Goal: Task Accomplishment & Management: Manage account settings

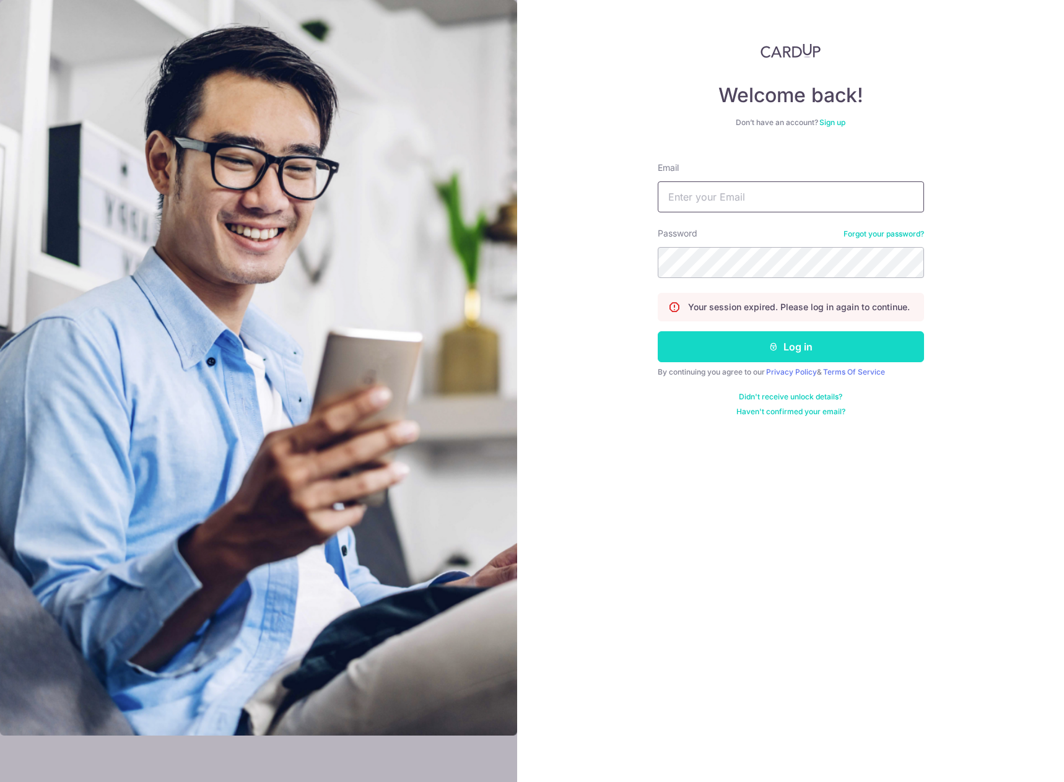
type input "[EMAIL_ADDRESS][DOMAIN_NAME]"
click at [723, 349] on button "Log in" at bounding box center [791, 346] width 266 height 31
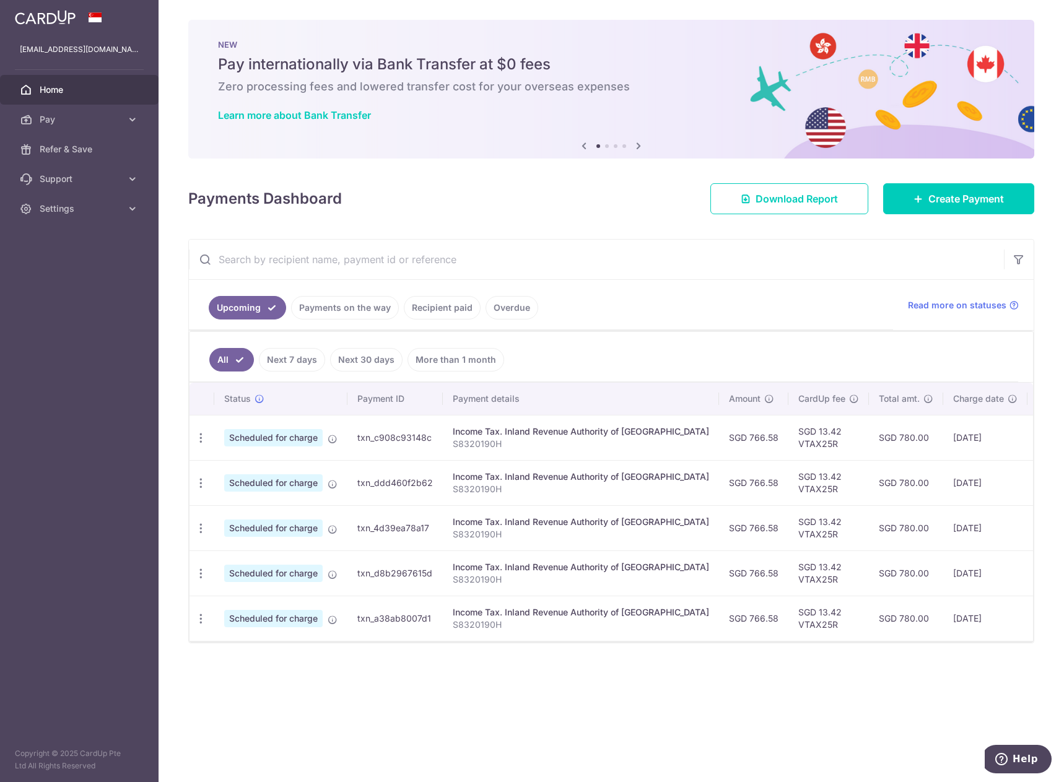
click at [376, 694] on div "× Pause Schedule Pause all future payments in this series Pause just this one p…" at bounding box center [612, 391] width 906 height 782
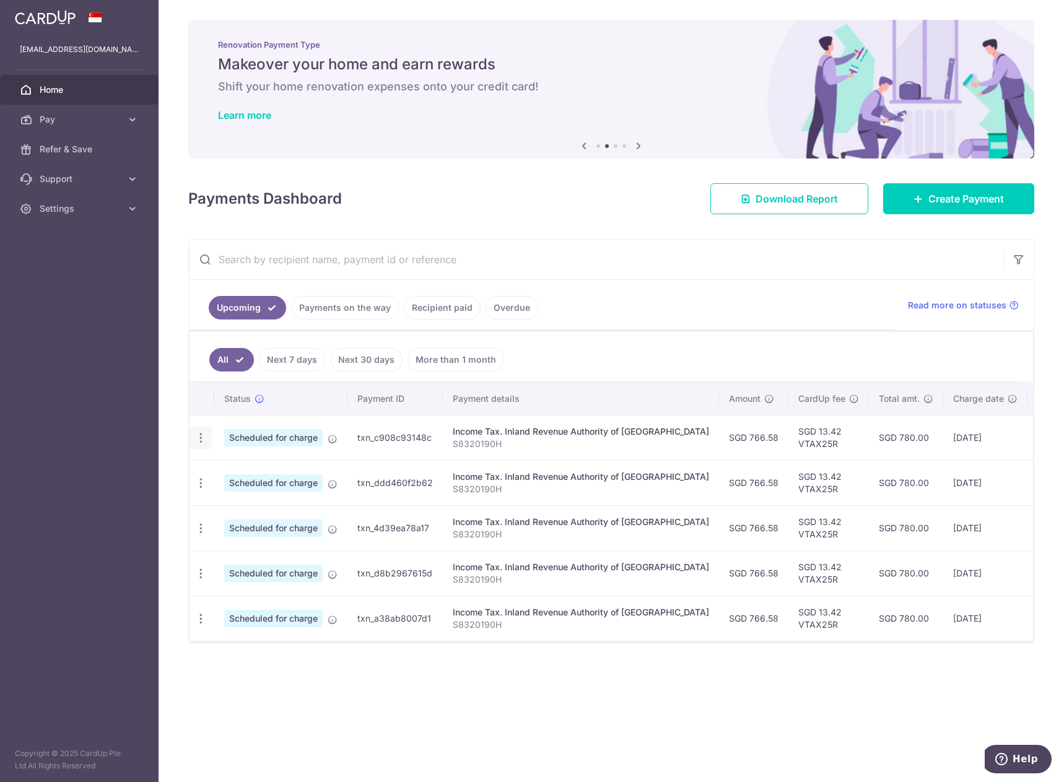
click at [202, 438] on icon "button" at bounding box center [201, 438] width 13 height 13
click at [219, 473] on link "Update payment" at bounding box center [254, 472] width 129 height 30
radio input "true"
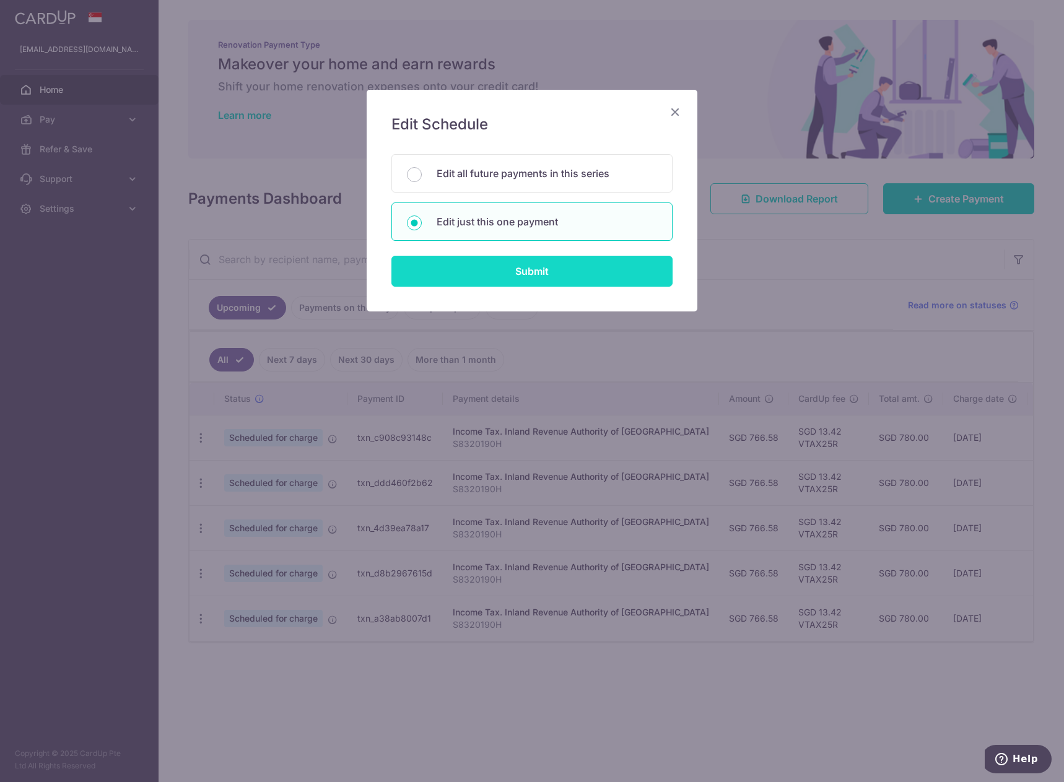
click at [492, 283] on input "Submit" at bounding box center [532, 271] width 281 height 31
radio input "true"
type input "766.58"
type input "27/10/2025"
type input "S8320190H"
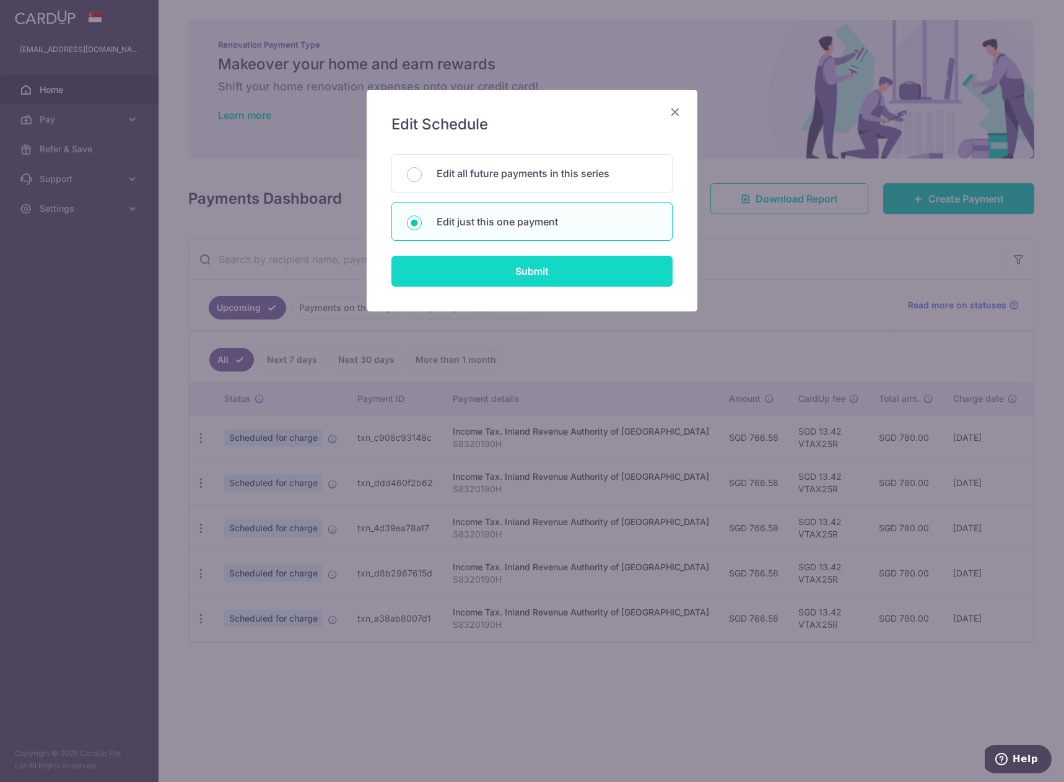
type input "VTAX25R"
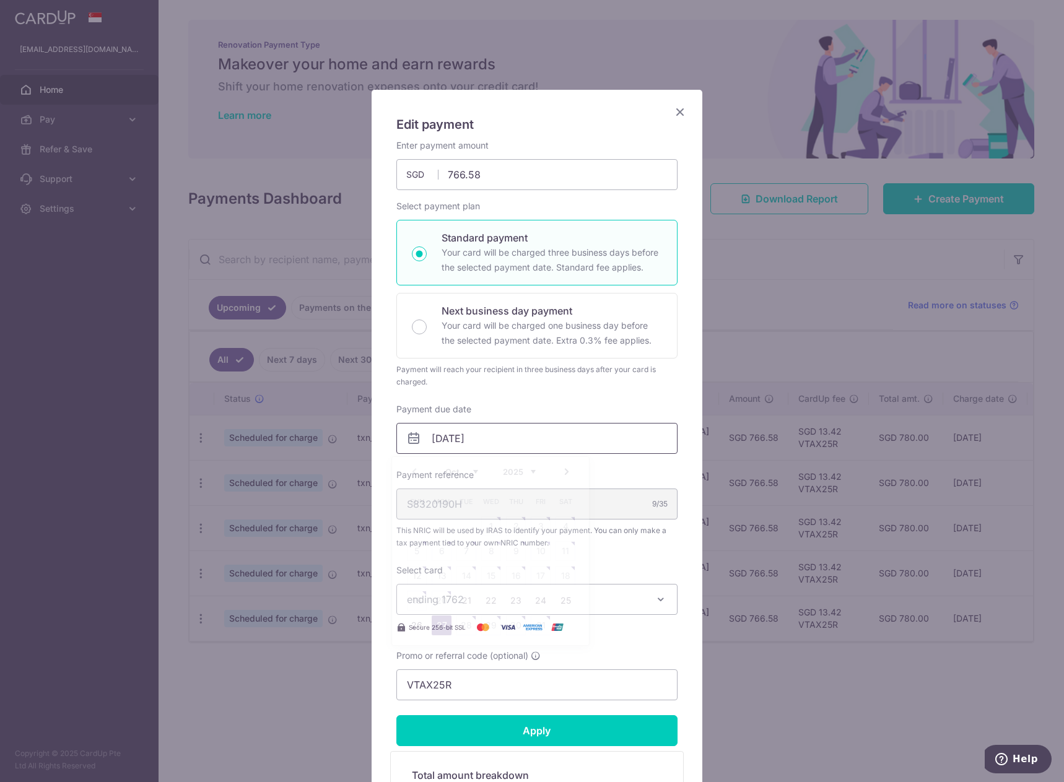
click at [483, 437] on input "27/10/2025" at bounding box center [536, 438] width 281 height 31
click at [570, 474] on link "Next" at bounding box center [566, 472] width 15 height 15
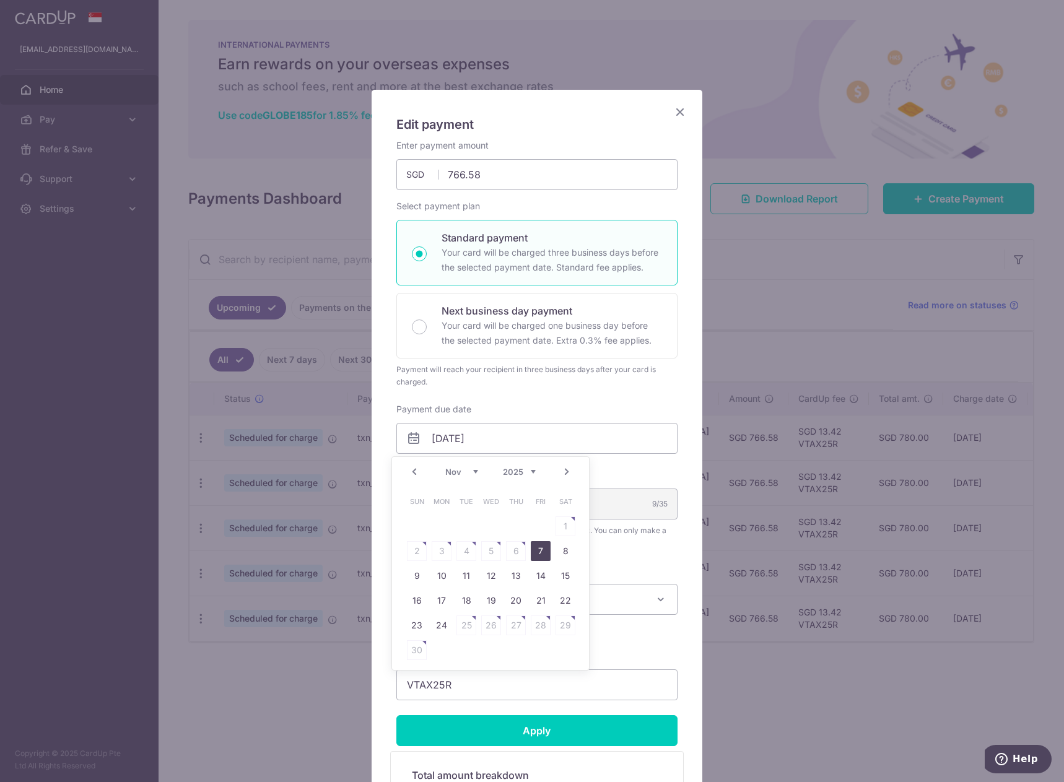
click at [535, 550] on link "7" at bounding box center [541, 551] width 20 height 20
type input "07/11/2025"
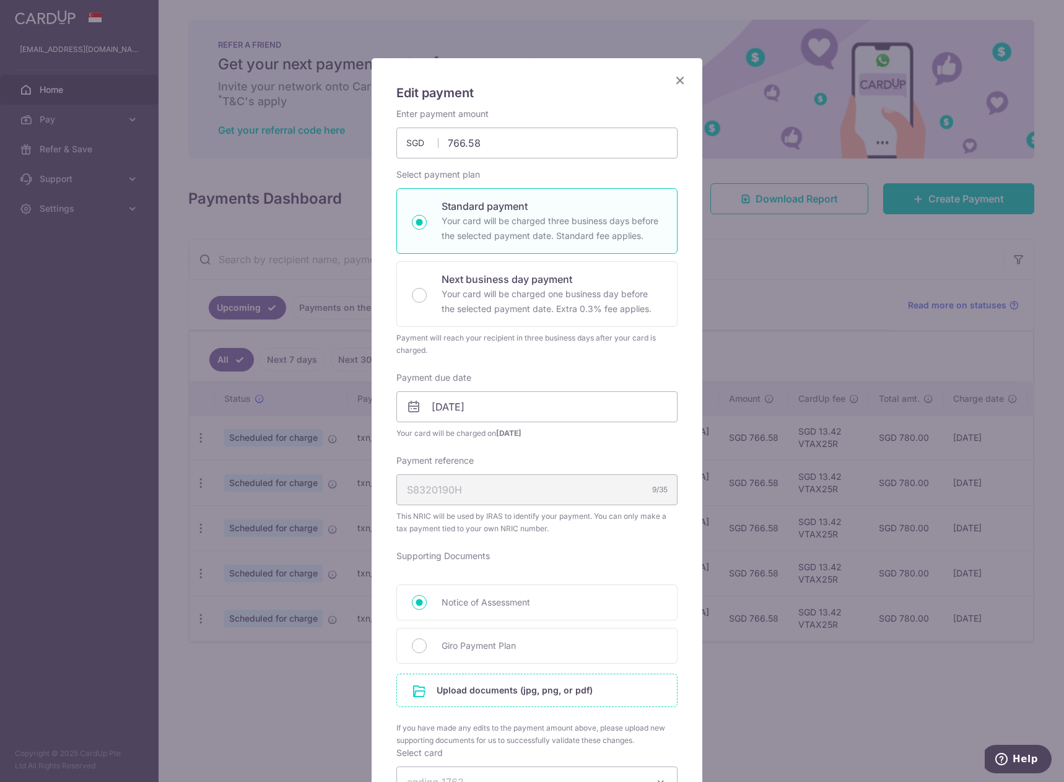
scroll to position [62, 0]
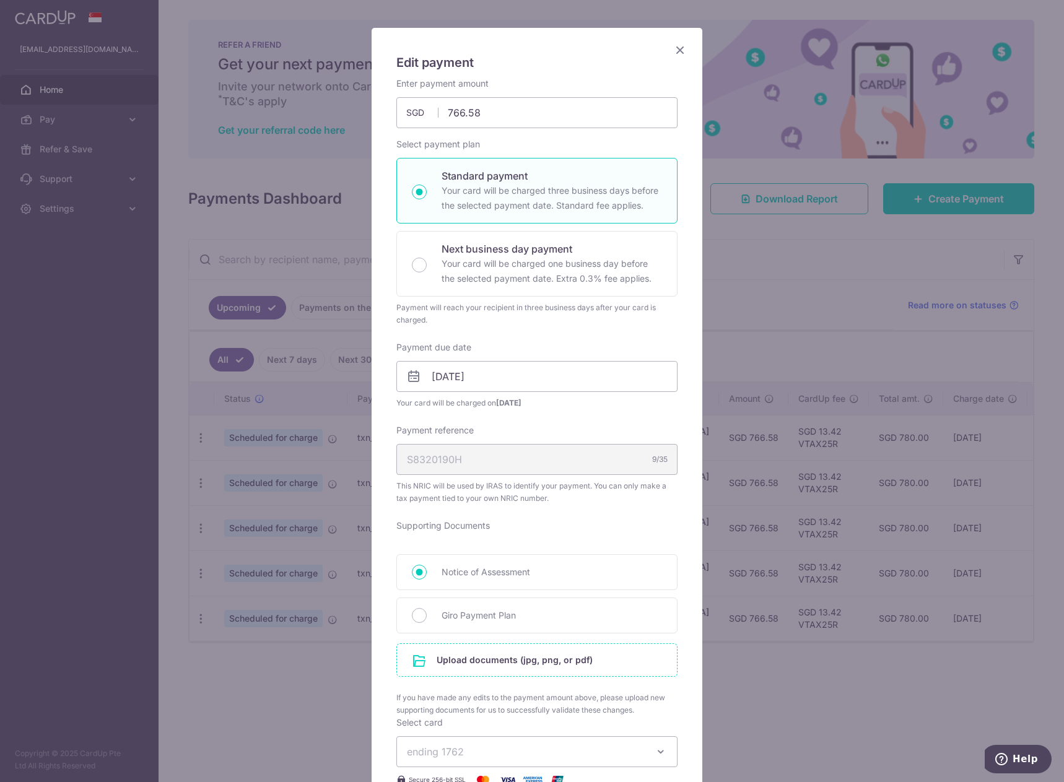
click at [507, 661] on input "file" at bounding box center [537, 660] width 280 height 32
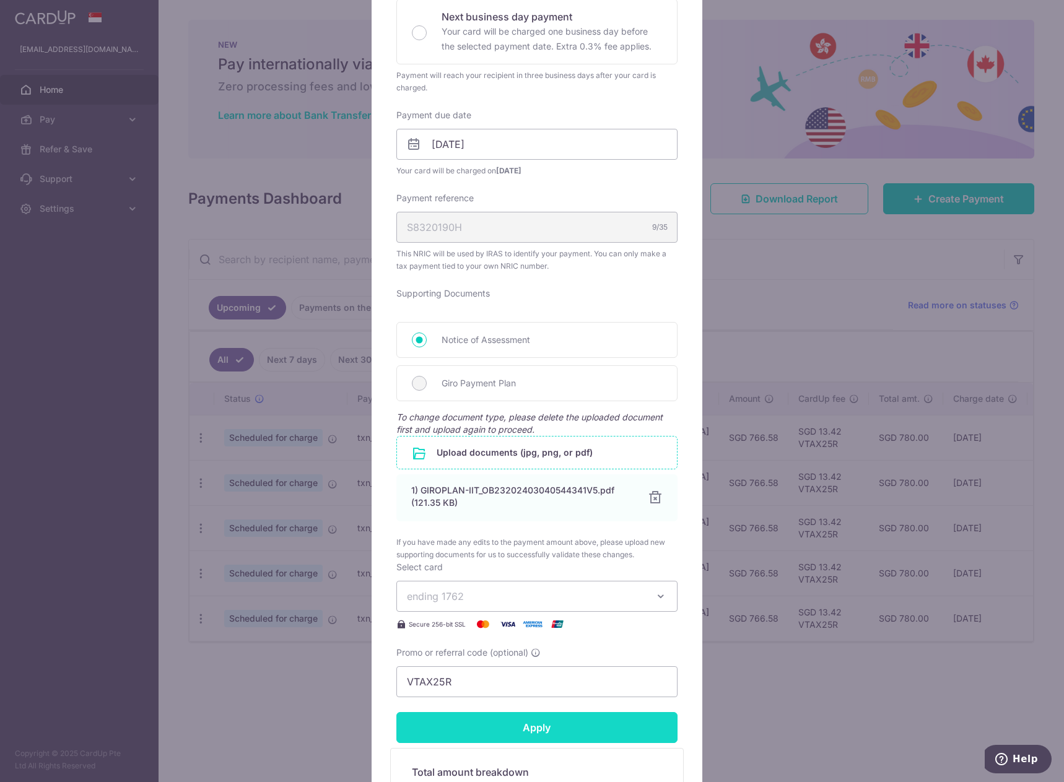
scroll to position [434, 0]
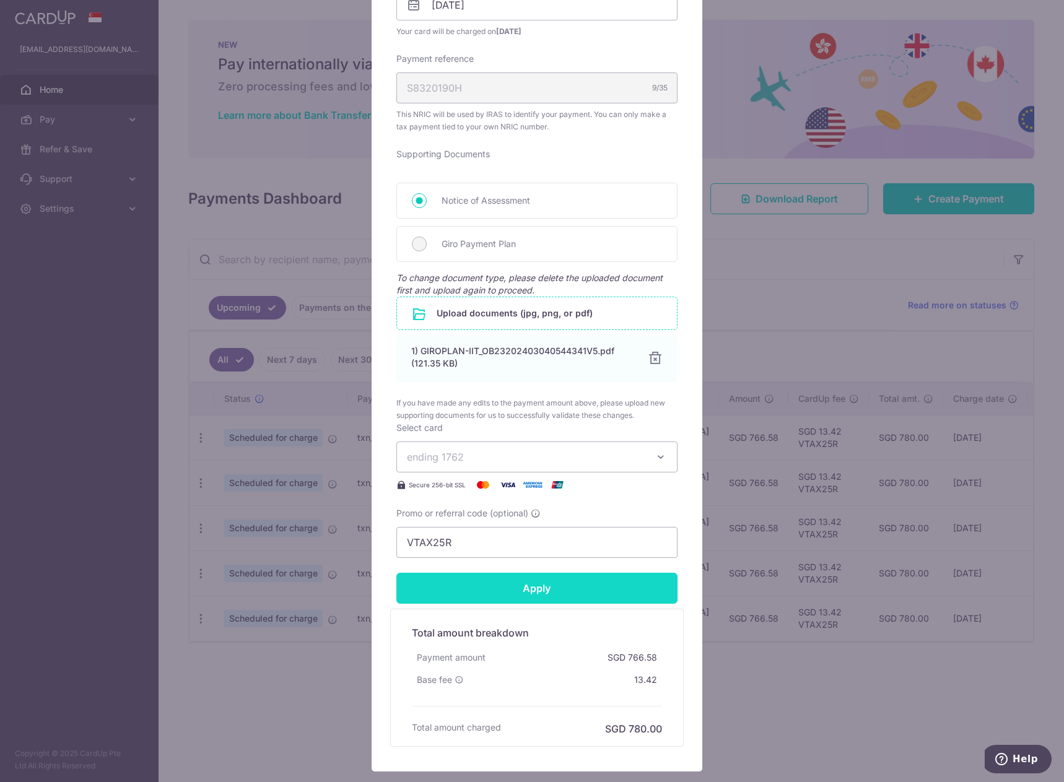
click at [533, 592] on input "Apply" at bounding box center [536, 588] width 281 height 31
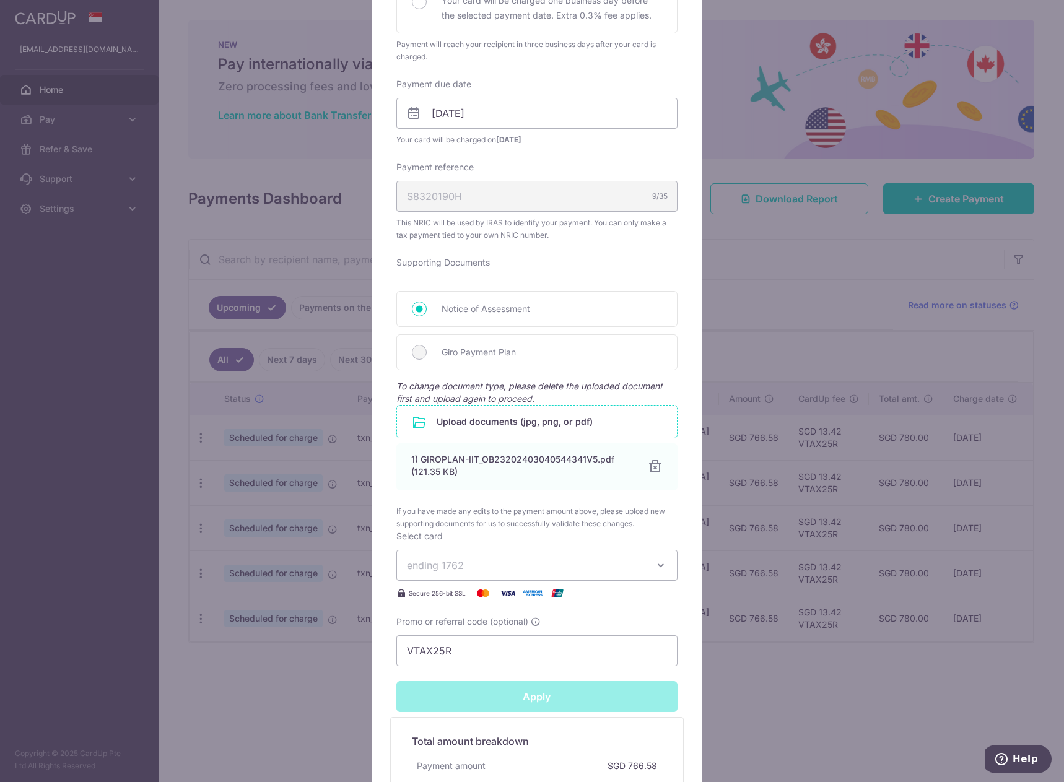
scroll to position [310, 0]
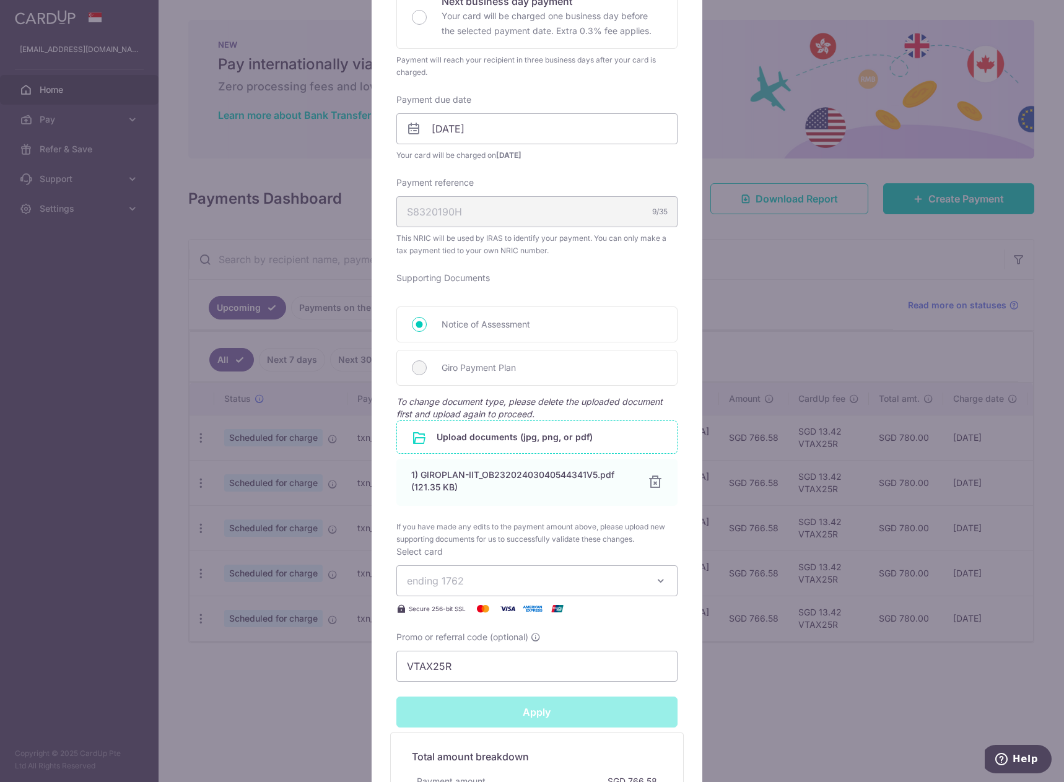
type input "Successfully Applied"
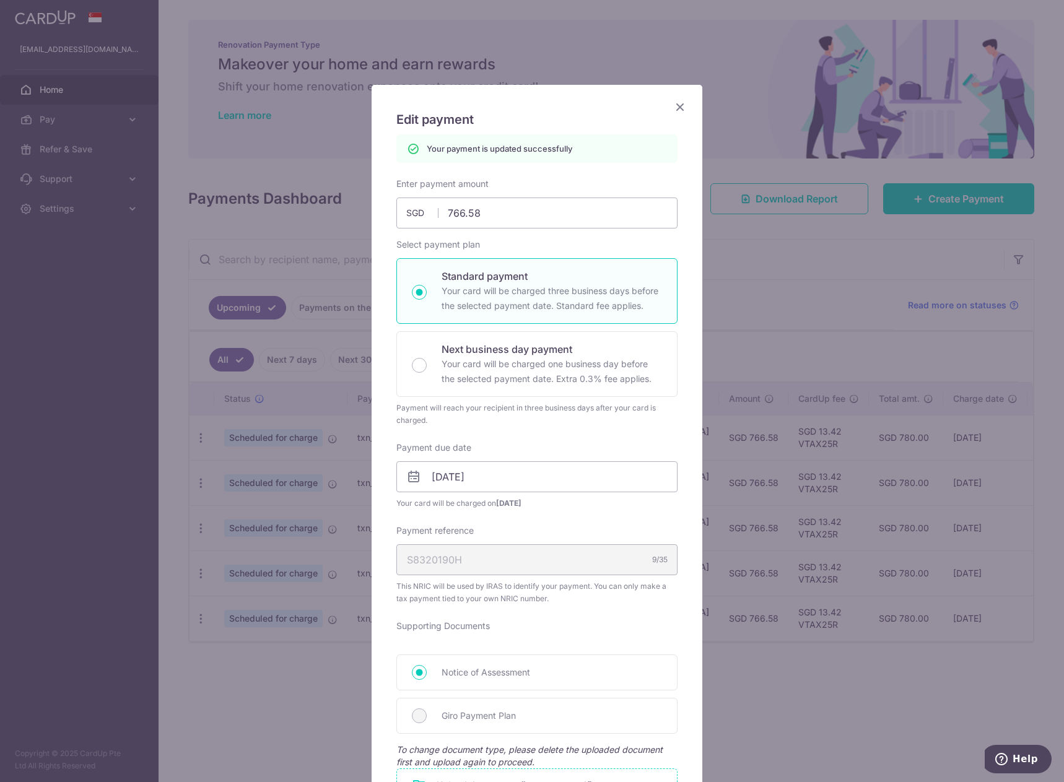
scroll to position [0, 0]
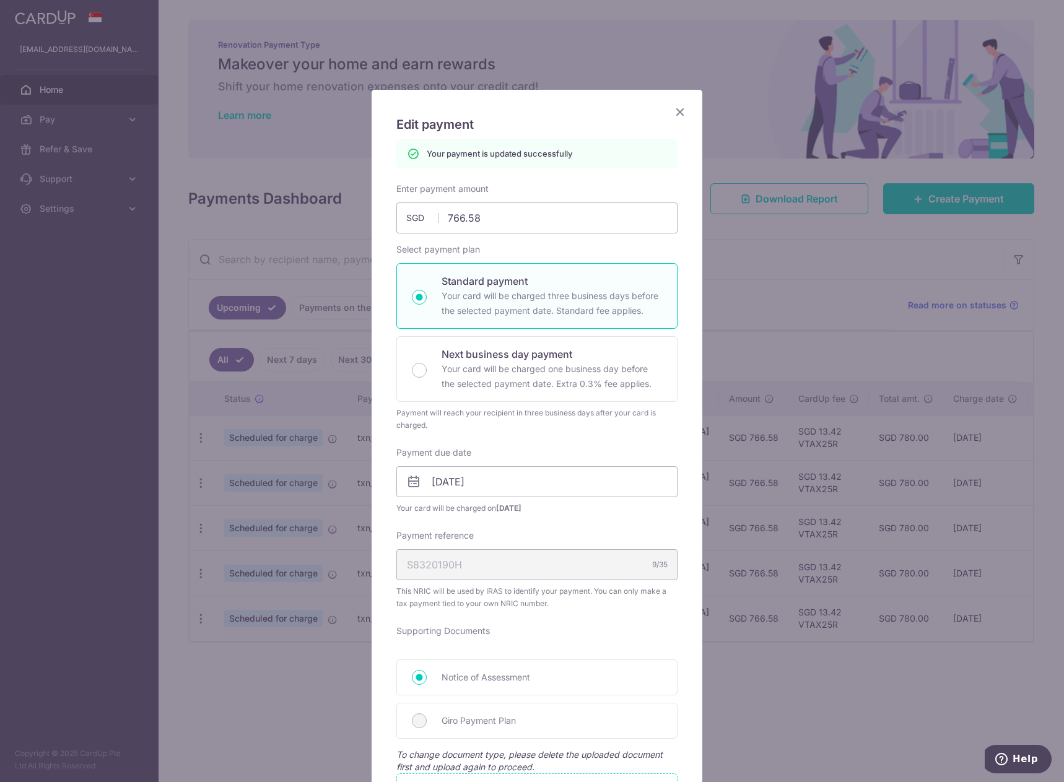
click at [675, 114] on icon "Close" at bounding box center [680, 111] width 15 height 15
